Goal: Book appointment/travel/reservation

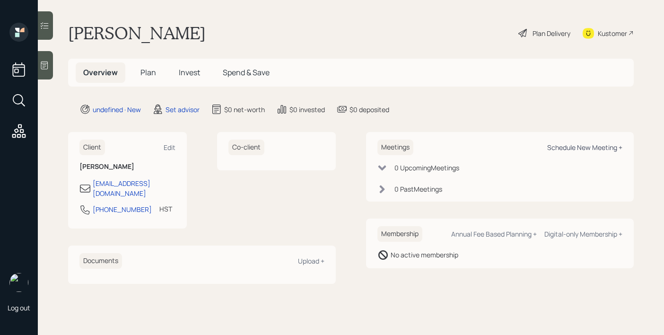
click at [555, 147] on div "Schedule New Meeting +" at bounding box center [584, 147] width 75 height 9
select select "round-[PERSON_NAME]"
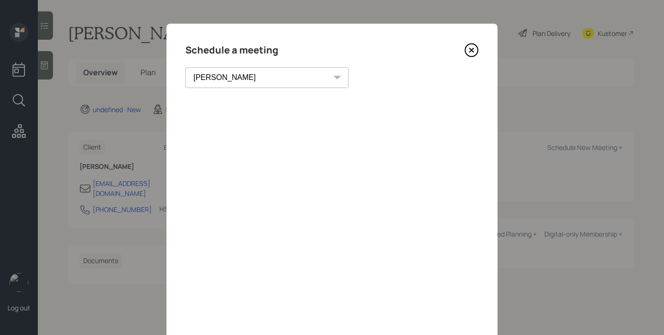
click at [201, 99] on iframe at bounding box center [331, 241] width 293 height 284
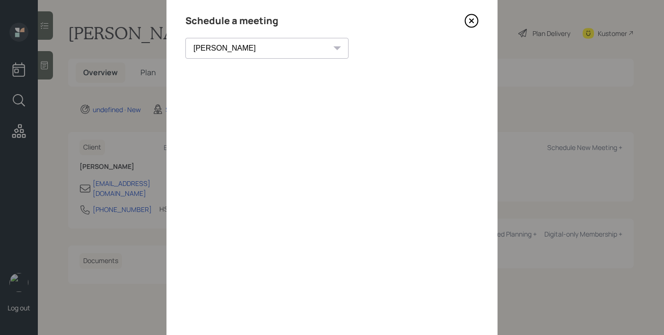
scroll to position [1, 0]
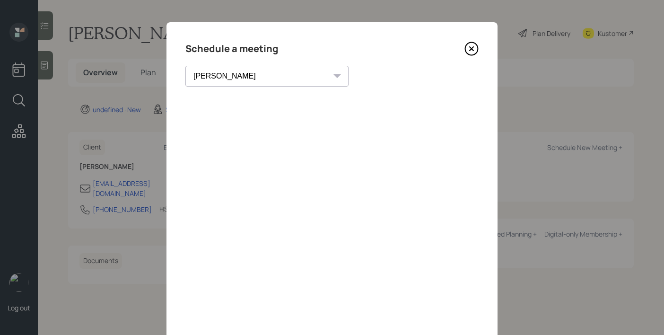
click at [471, 50] on icon at bounding box center [471, 49] width 14 height 14
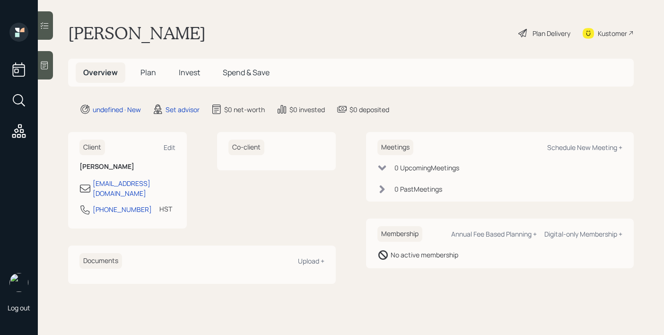
click at [47, 67] on icon at bounding box center [44, 65] width 9 height 9
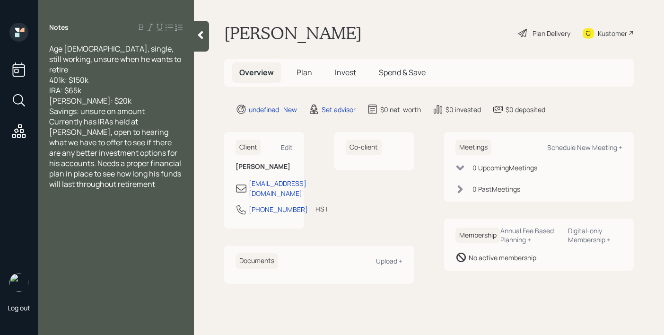
click at [149, 106] on div "Savings: unsure on amount" at bounding box center [115, 111] width 133 height 10
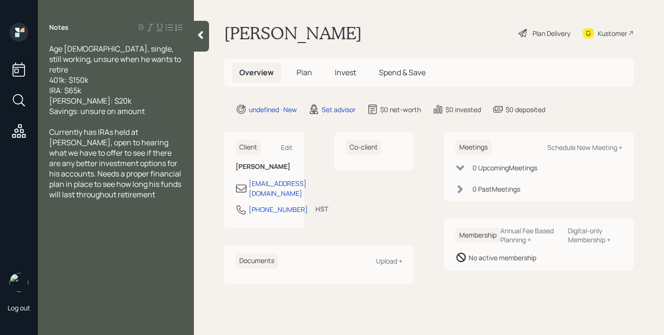
click at [198, 34] on icon at bounding box center [200, 34] width 9 height 9
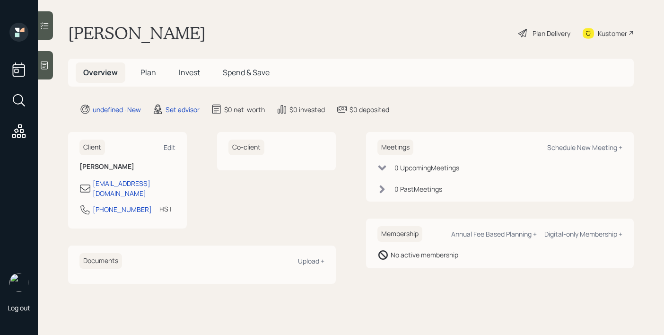
click at [47, 70] on div at bounding box center [45, 65] width 15 height 28
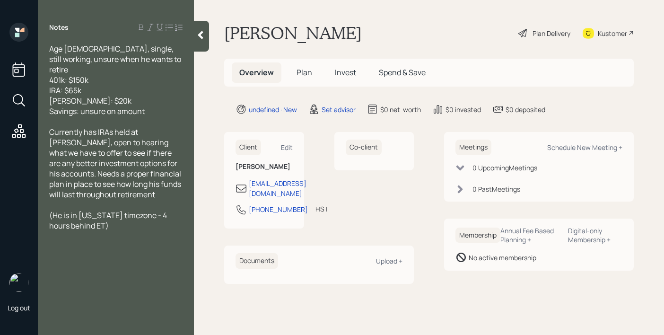
click at [202, 41] on div at bounding box center [201, 36] width 15 height 31
